Goal: Transaction & Acquisition: Subscribe to service/newsletter

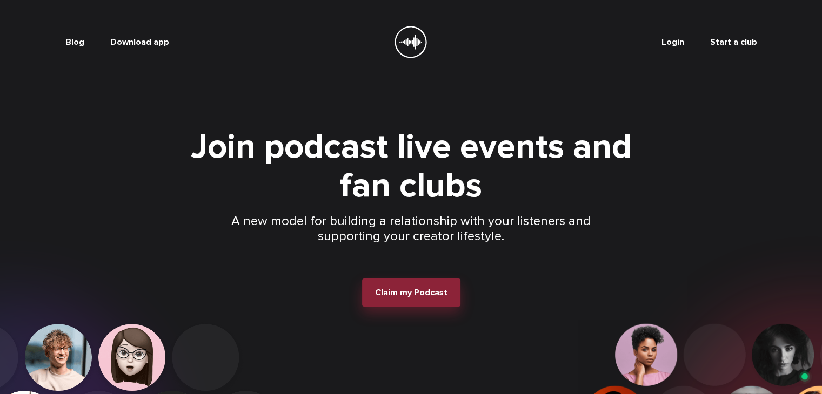
click at [407, 301] on button "Claim my Podcast" at bounding box center [411, 293] width 98 height 28
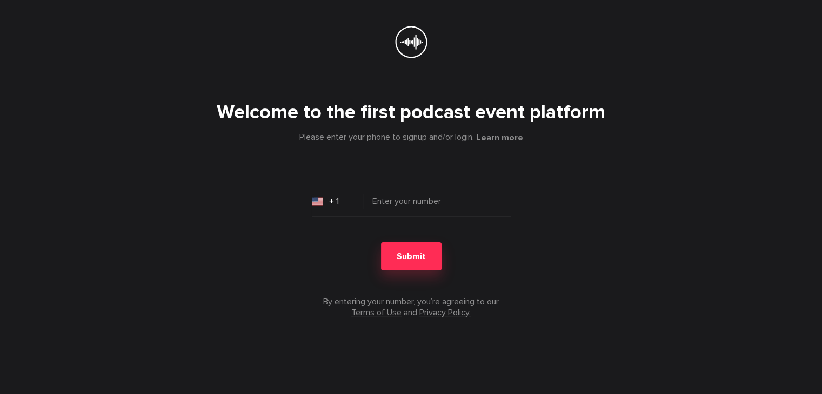
click at [395, 201] on input "tel" at bounding box center [411, 206] width 199 height 22
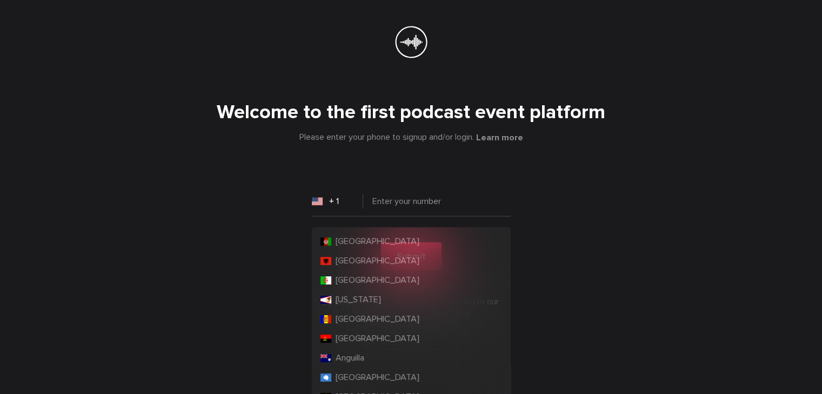
click at [323, 195] on input "+ 1" at bounding box center [337, 202] width 51 height 22
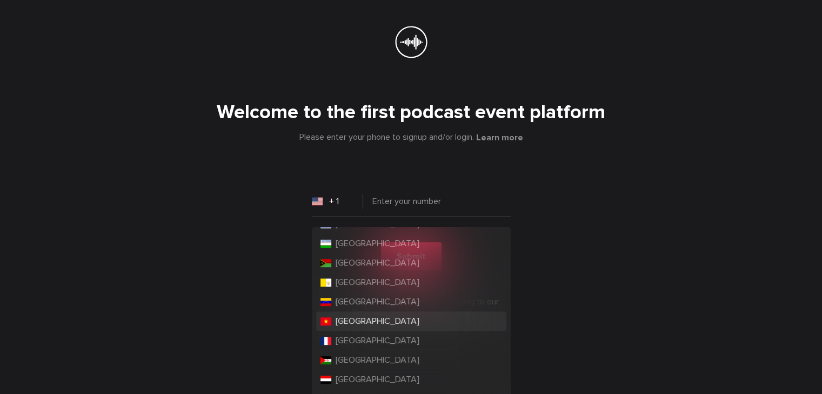
click at [370, 325] on li "[GEOGRAPHIC_DATA]" at bounding box center [411, 321] width 190 height 19
type input "+ 84"
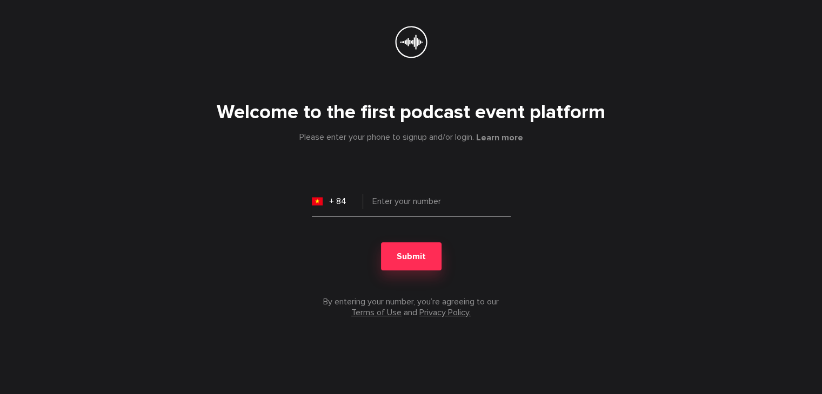
click at [413, 200] on input "tel" at bounding box center [411, 206] width 199 height 22
click at [420, 258] on span "Submit" at bounding box center [411, 256] width 29 height 11
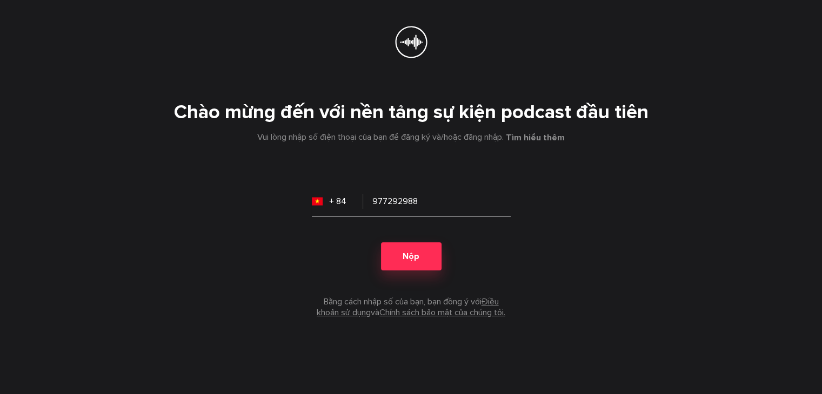
click at [373, 199] on input "977292988" at bounding box center [411, 206] width 199 height 22
type input "0977292988"
click at [405, 250] on button "Nộp" at bounding box center [411, 257] width 61 height 28
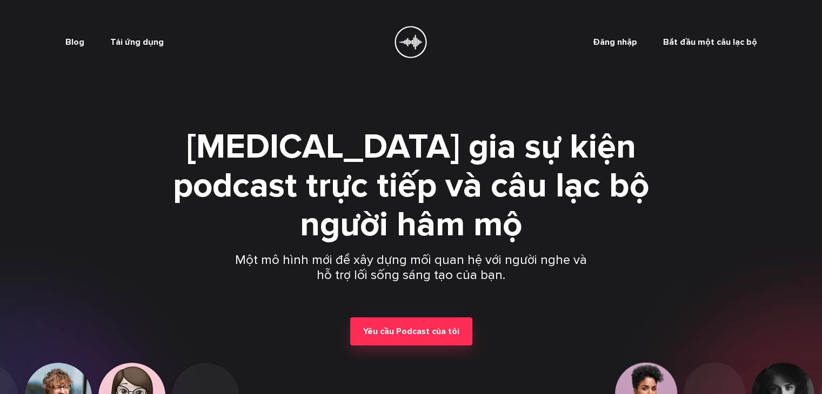
click at [622, 41] on font "Đăng nhập" at bounding box center [614, 42] width 44 height 11
click at [731, 43] on font "Bắt đầu một câu lạc bộ" at bounding box center [709, 42] width 94 height 11
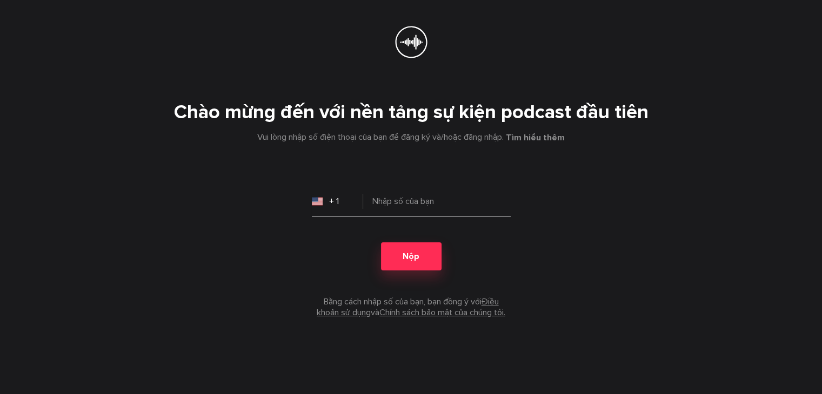
click at [415, 203] on input "tel" at bounding box center [411, 206] width 199 height 22
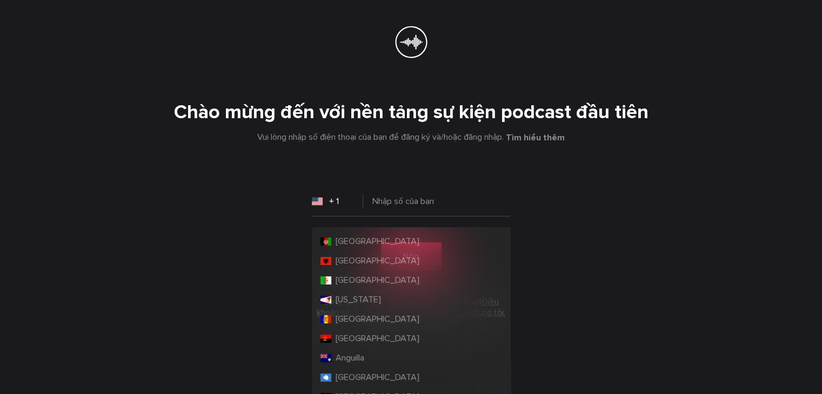
click at [341, 209] on input "+ 1" at bounding box center [337, 202] width 51 height 22
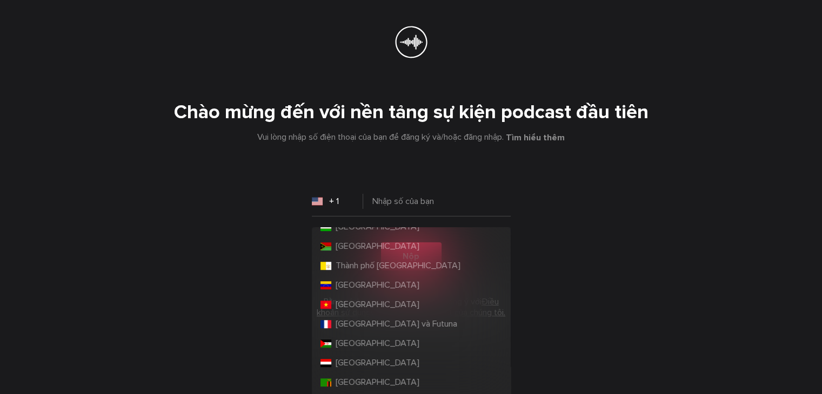
scroll to position [4667, 0]
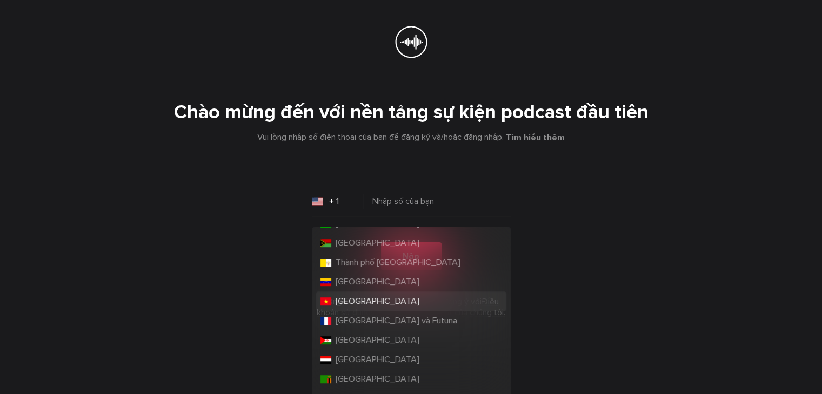
click at [365, 301] on font "[GEOGRAPHIC_DATA]" at bounding box center [378, 301] width 84 height 11
type input "+ 84"
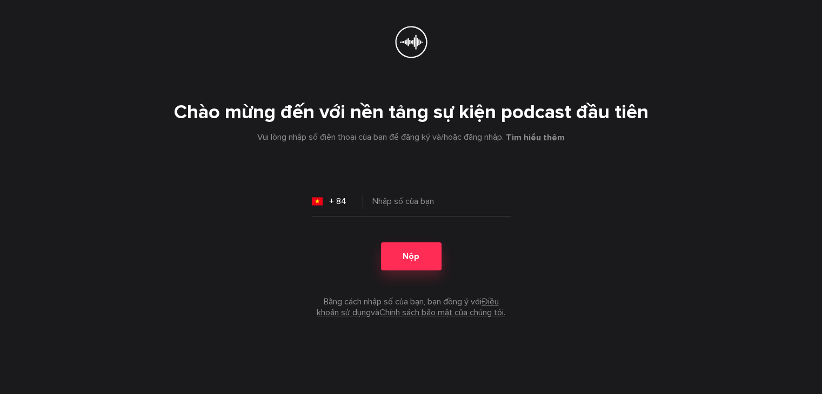
click at [396, 191] on div "Chào mừng đến với nền tảng sự kiện podcast đầu tiên Vui lòng nhập số điện thoại…" at bounding box center [411, 201] width 692 height 234
click at [403, 203] on input "tel" at bounding box center [411, 206] width 199 height 22
click at [417, 263] on button "Nộp" at bounding box center [411, 257] width 61 height 28
drag, startPoint x: 380, startPoint y: 204, endPoint x: 372, endPoint y: 204, distance: 8.1
click at [372, 204] on input "0977292988" at bounding box center [411, 206] width 199 height 22
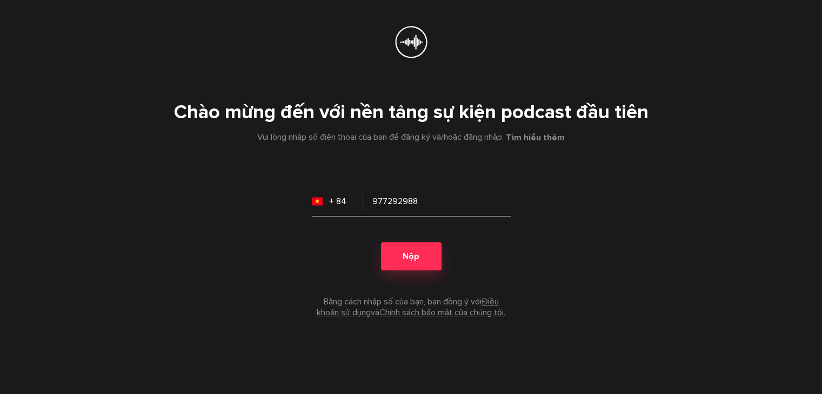
type input "977292988"
click at [393, 240] on form "+ 84 977292988 Nộp Bằng cách nhập số của bạn, bạn đồng ý với Điều khoản sử dụng…" at bounding box center [411, 256] width 199 height 123
click at [401, 260] on button "Nộp" at bounding box center [411, 257] width 61 height 28
